Goal: Use online tool/utility

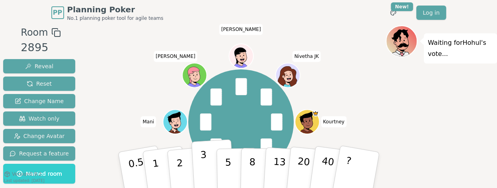
click at [201, 169] on p "3" at bounding box center [204, 171] width 9 height 43
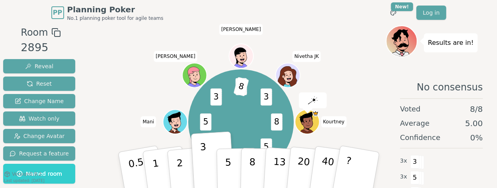
click at [334, 86] on div "8 5 3 5 5 3 5 8 3 [PERSON_NAME] (you) [PERSON_NAME] [PERSON_NAME] [PERSON_NAME]…" at bounding box center [240, 122] width 289 height 165
click at [340, 54] on div "8 5 3 5 5 3 5 8 3 [PERSON_NAME] (you) [PERSON_NAME] [PERSON_NAME] [PERSON_NAME]…" at bounding box center [240, 122] width 289 height 165
click at [352, 93] on div "8 5 3 5 5 3 5 8 3 [PERSON_NAME] (you) [PERSON_NAME] [PERSON_NAME] [PERSON_NAME]…" at bounding box center [240, 122] width 289 height 165
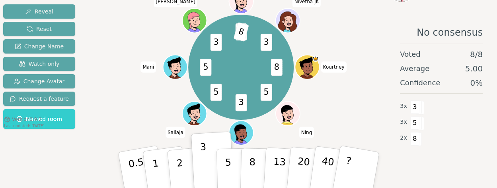
scroll to position [56, 0]
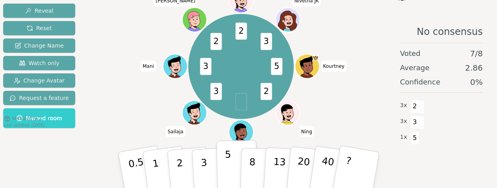
click at [228, 167] on p "5" at bounding box center [227, 170] width 7 height 43
click at [198, 169] on button "3" at bounding box center [212, 171] width 43 height 62
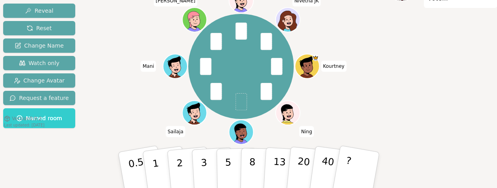
click at [488, 63] on div "Waiting for [PERSON_NAME] 's vote..." at bounding box center [440, 79] width 111 height 219
click at [406, 95] on div "Waiting for [PERSON_NAME] 's vote..." at bounding box center [440, 79] width 111 height 219
click at [212, 173] on button "3" at bounding box center [212, 171] width 43 height 62
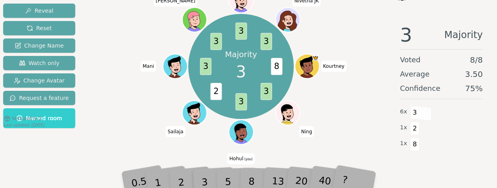
click at [210, 169] on div "3" at bounding box center [212, 170] width 25 height 29
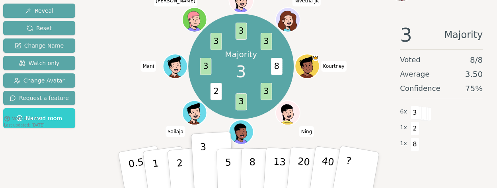
click at [351, 114] on div "Majority 3 8 3 3 2 3 3 3 3 [PERSON_NAME] (you) [PERSON_NAME] [PERSON_NAME] [PER…" at bounding box center [240, 66] width 289 height 165
click at [198, 166] on button "3" at bounding box center [212, 171] width 43 height 62
click at [367, 97] on div "Majority 3 8 3 3 2 3 3 3 3 [PERSON_NAME] (you) [PERSON_NAME] [PERSON_NAME] [PER…" at bounding box center [240, 66] width 289 height 165
click at [219, 157] on button "5" at bounding box center [236, 170] width 41 height 60
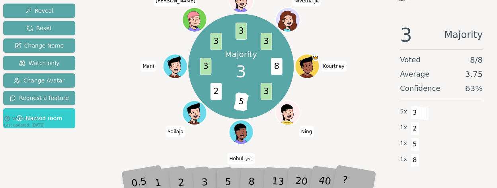
click at [198, 162] on div "2" at bounding box center [188, 170] width 26 height 30
click at [204, 176] on div "3" at bounding box center [212, 170] width 25 height 29
click at [206, 178] on div "3" at bounding box center [212, 170] width 25 height 29
click at [203, 176] on div "3" at bounding box center [212, 170] width 25 height 29
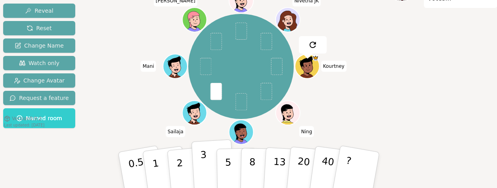
click at [205, 167] on p "3" at bounding box center [204, 171] width 9 height 43
click at [101, 111] on div "[PERSON_NAME] (you) [PERSON_NAME] [PERSON_NAME] [PERSON_NAME] [PERSON_NAME]" at bounding box center [240, 66] width 289 height 165
click at [185, 176] on button "2" at bounding box center [188, 170] width 45 height 63
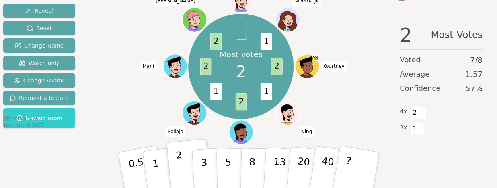
click at [179, 169] on p "2" at bounding box center [180, 171] width 10 height 43
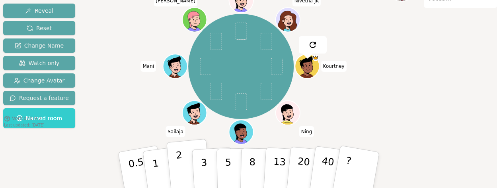
click at [179, 169] on p "2" at bounding box center [180, 171] width 10 height 43
